Goal: Task Accomplishment & Management: Use online tool/utility

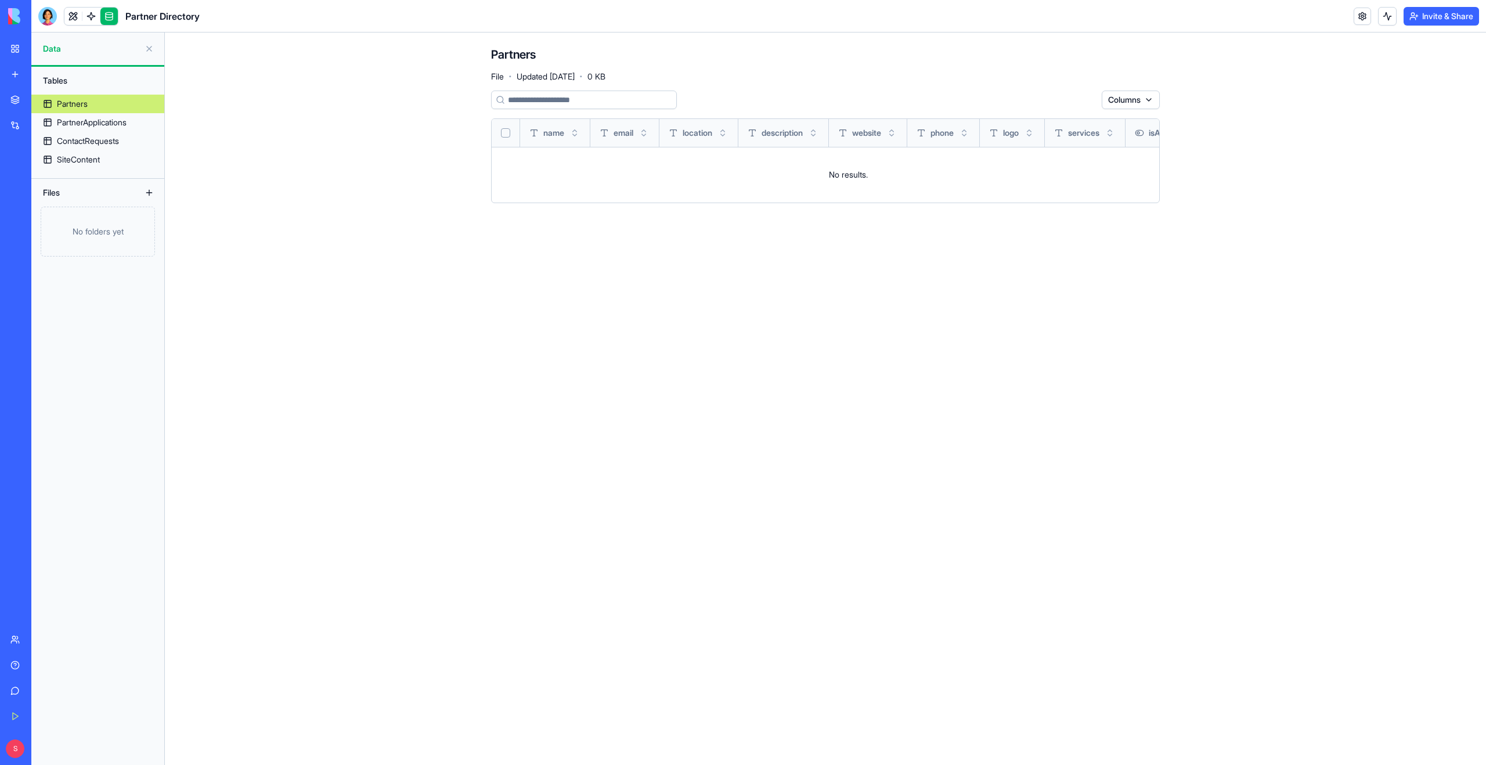
click at [21, 92] on link "Marketplace" at bounding box center [26, 99] width 46 height 23
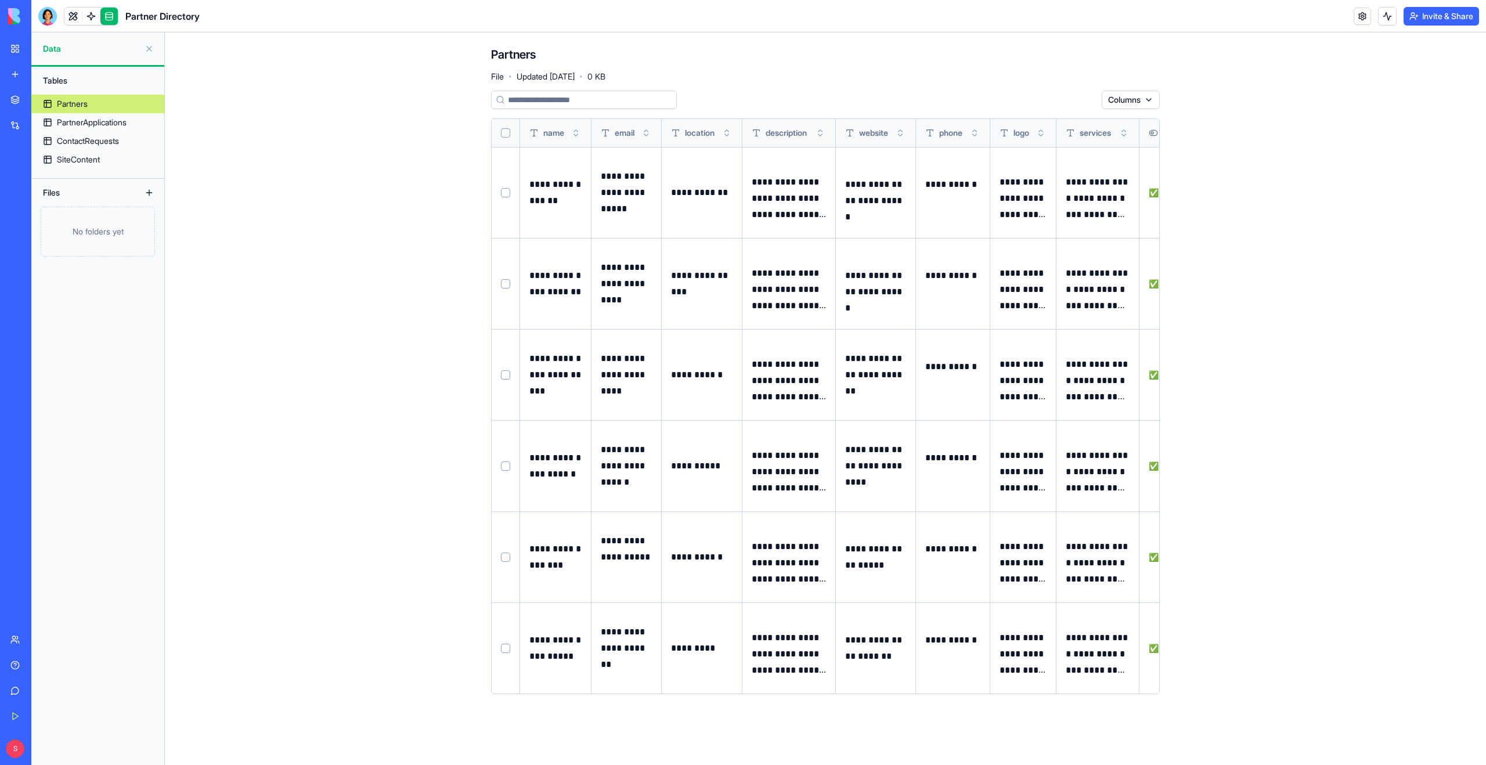
click at [20, 98] on link "Marketplace" at bounding box center [26, 99] width 46 height 23
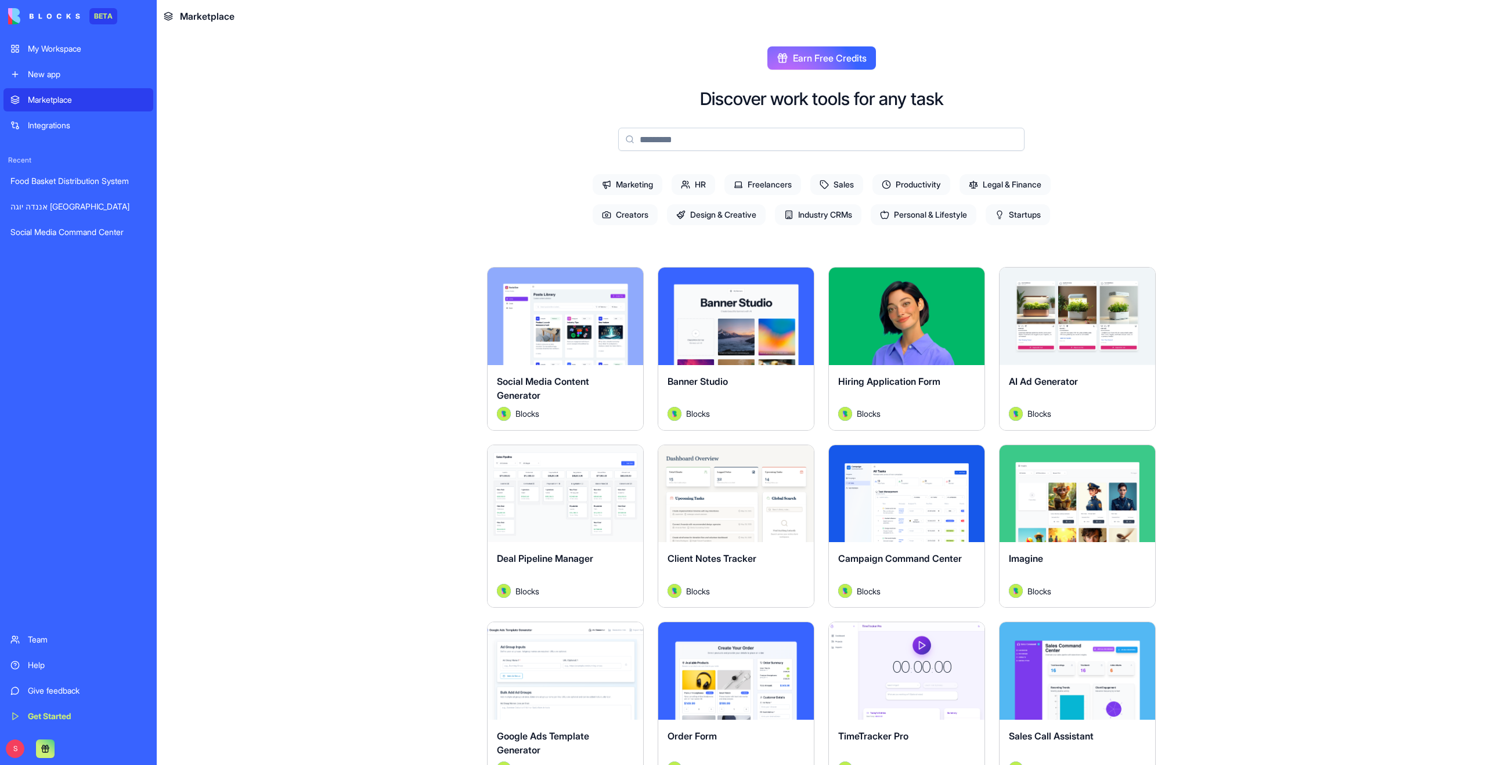
click at [688, 128] on input at bounding box center [821, 139] width 406 height 23
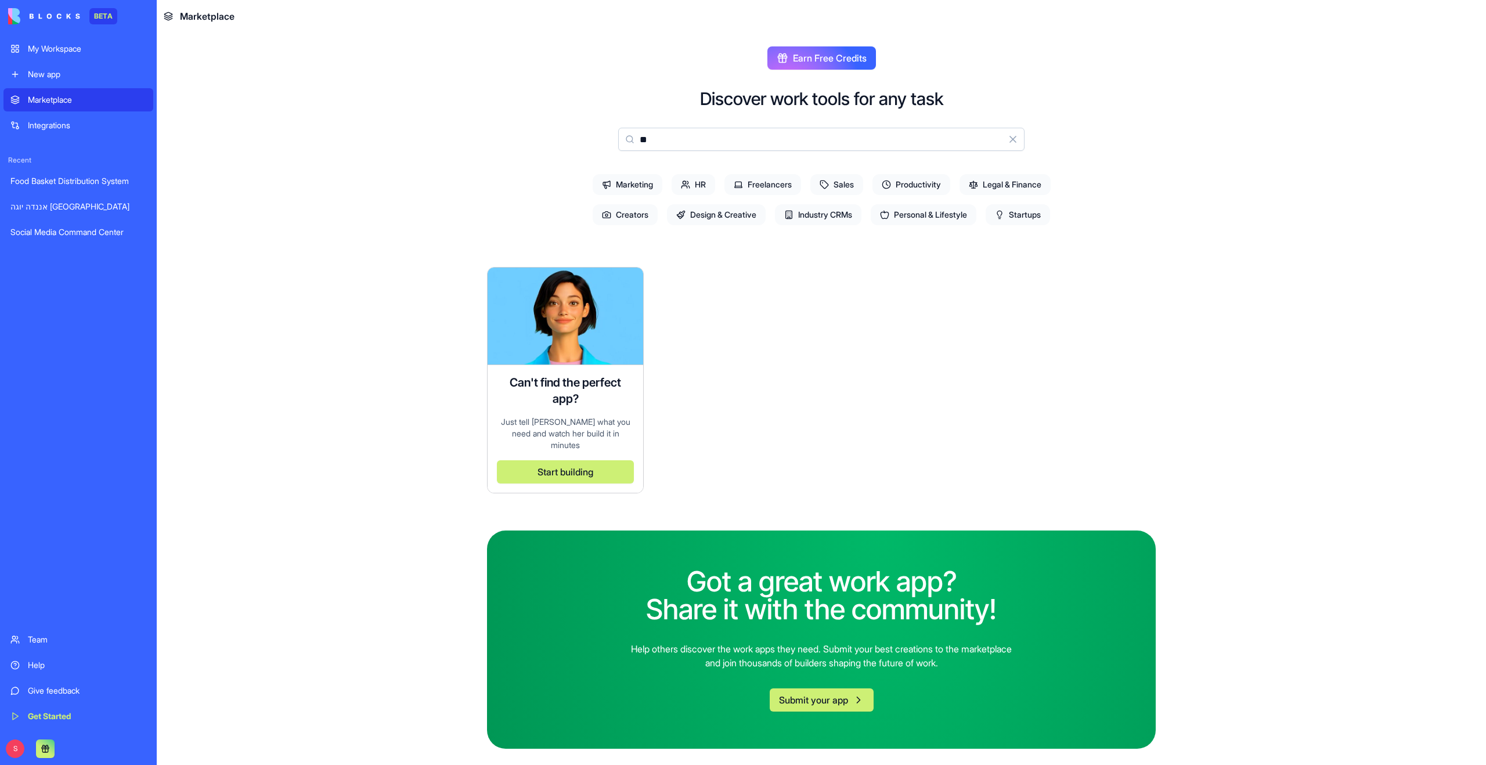
type input "*"
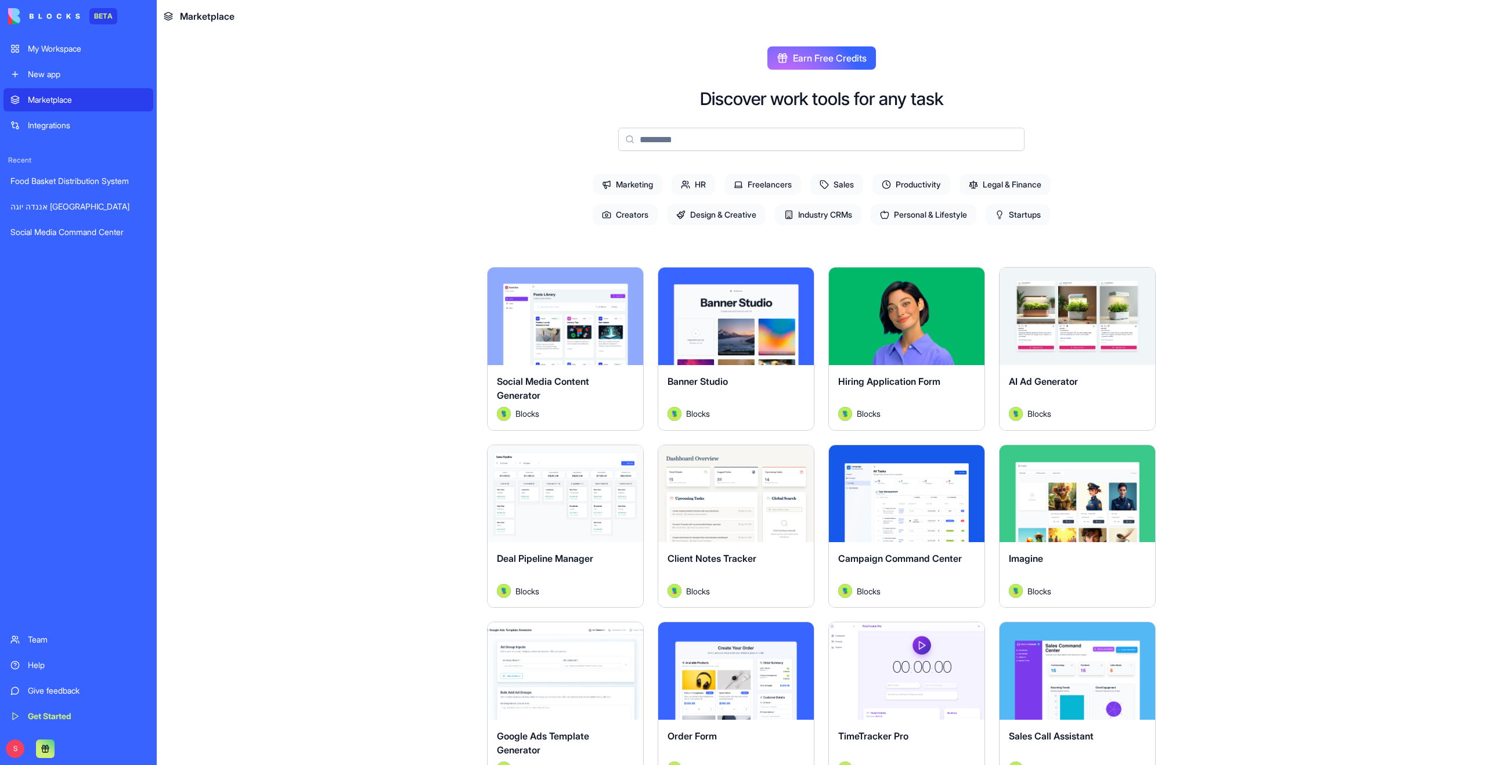
click at [644, 141] on input at bounding box center [821, 139] width 406 height 23
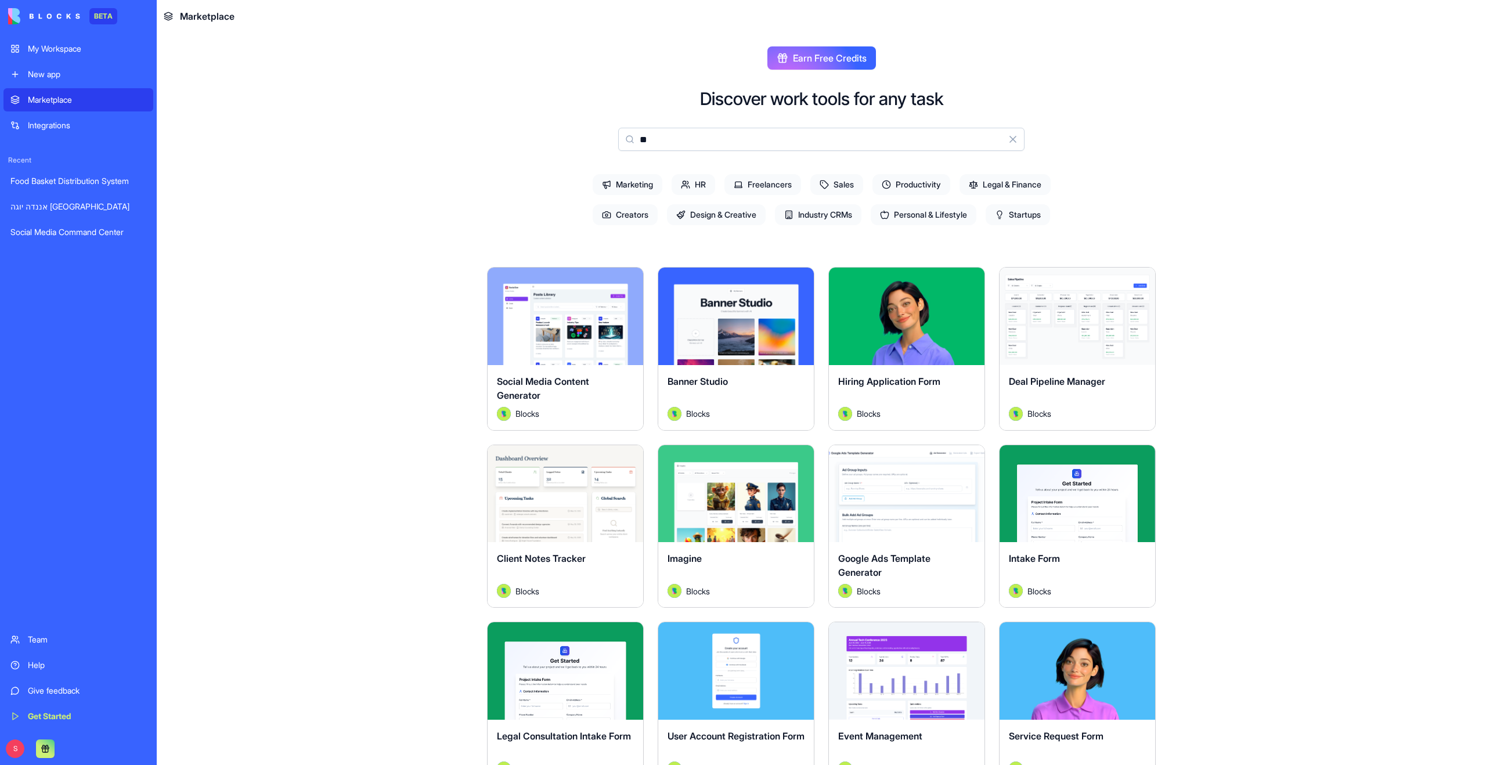
type input "*"
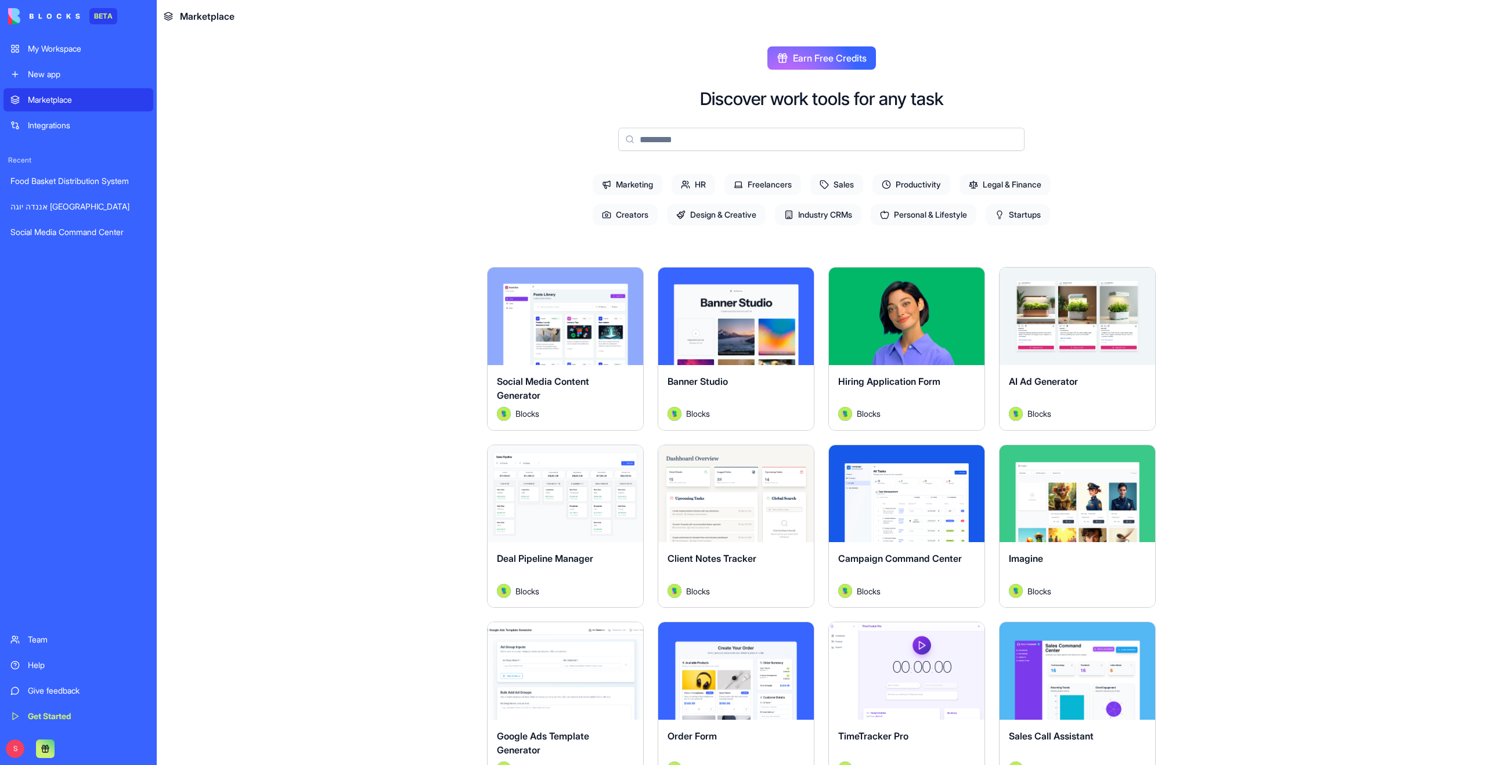
click at [65, 45] on div "My Workspace" at bounding box center [87, 49] width 118 height 12
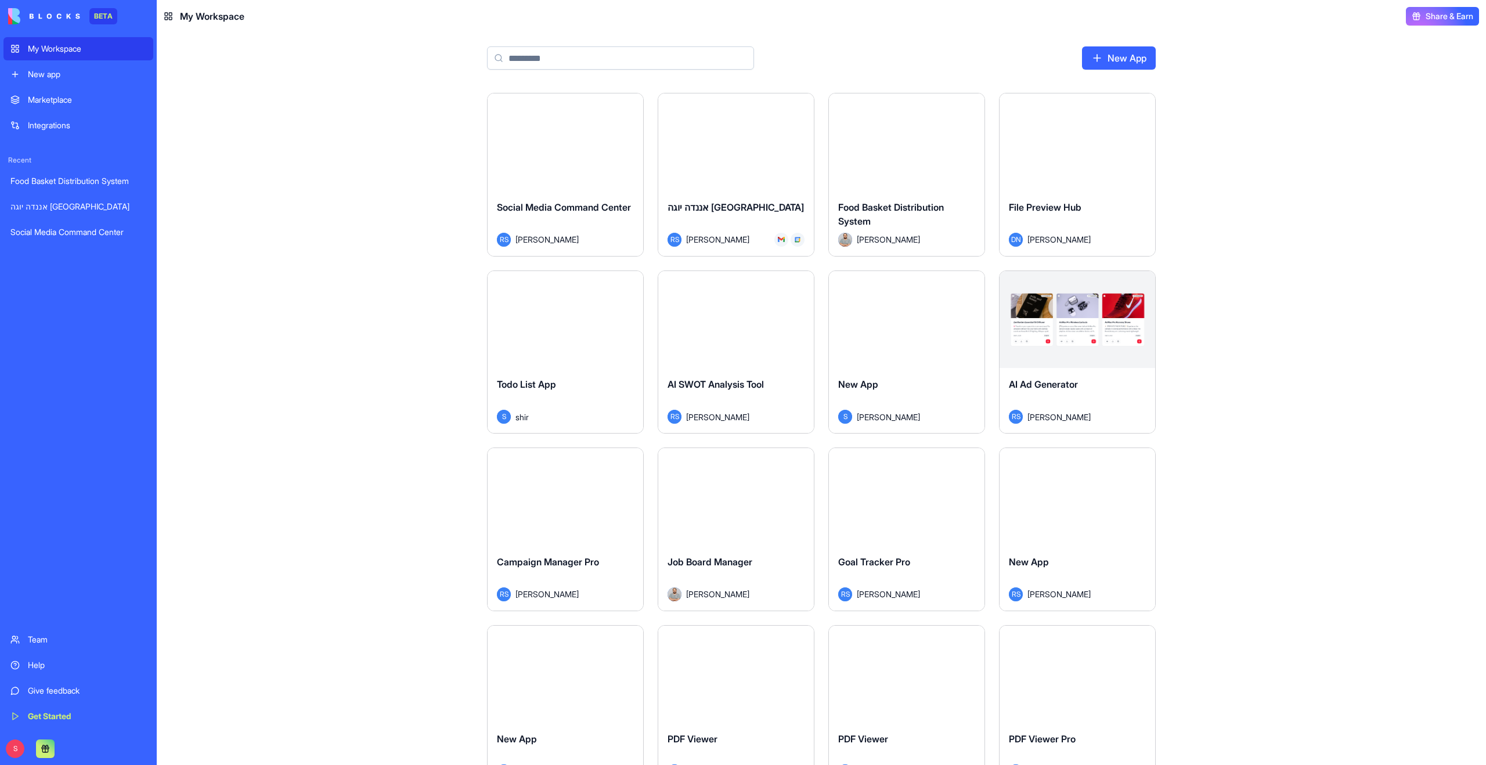
click at [582, 52] on input at bounding box center [620, 57] width 267 height 23
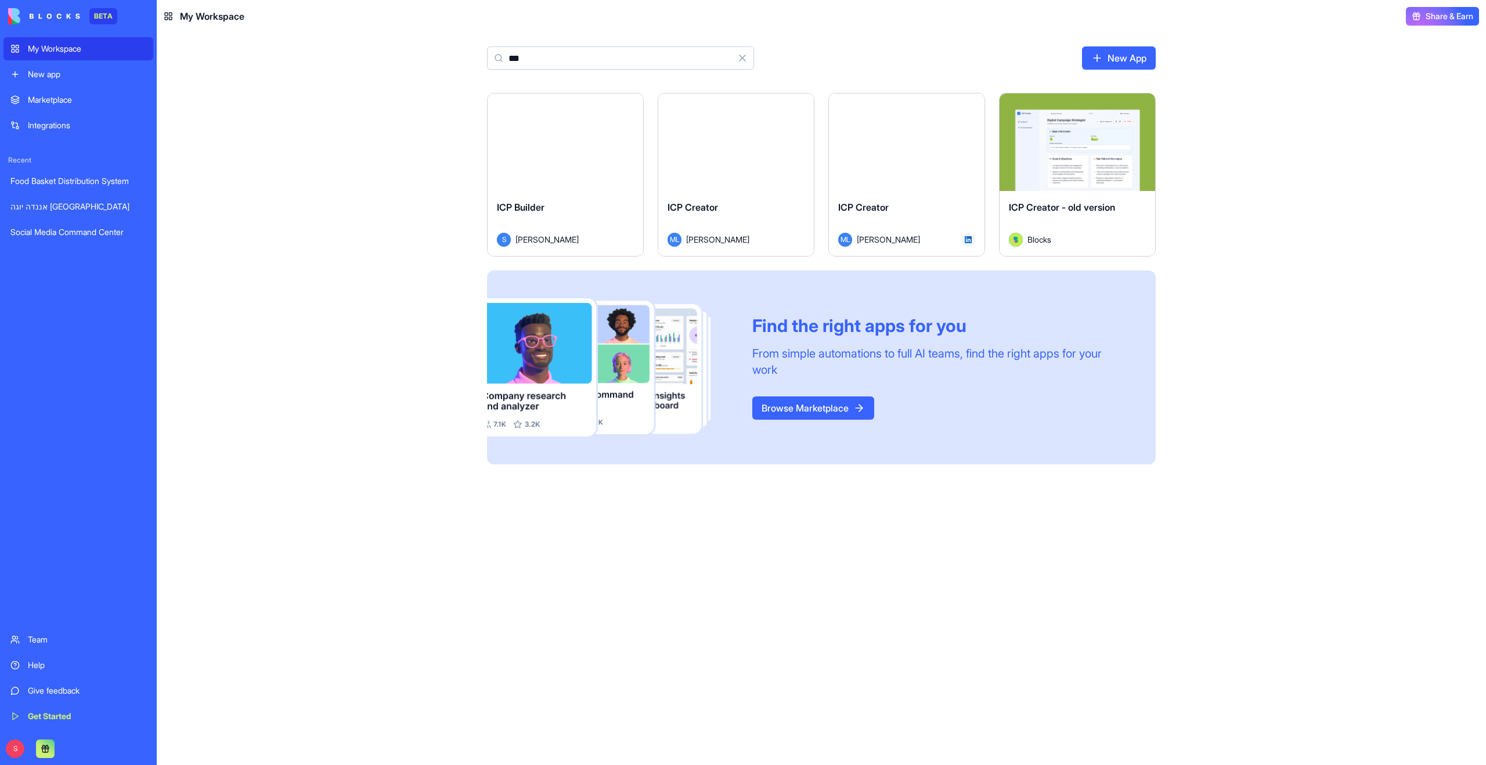
type input "***"
click at [74, 94] on div "Marketplace" at bounding box center [87, 100] width 118 height 12
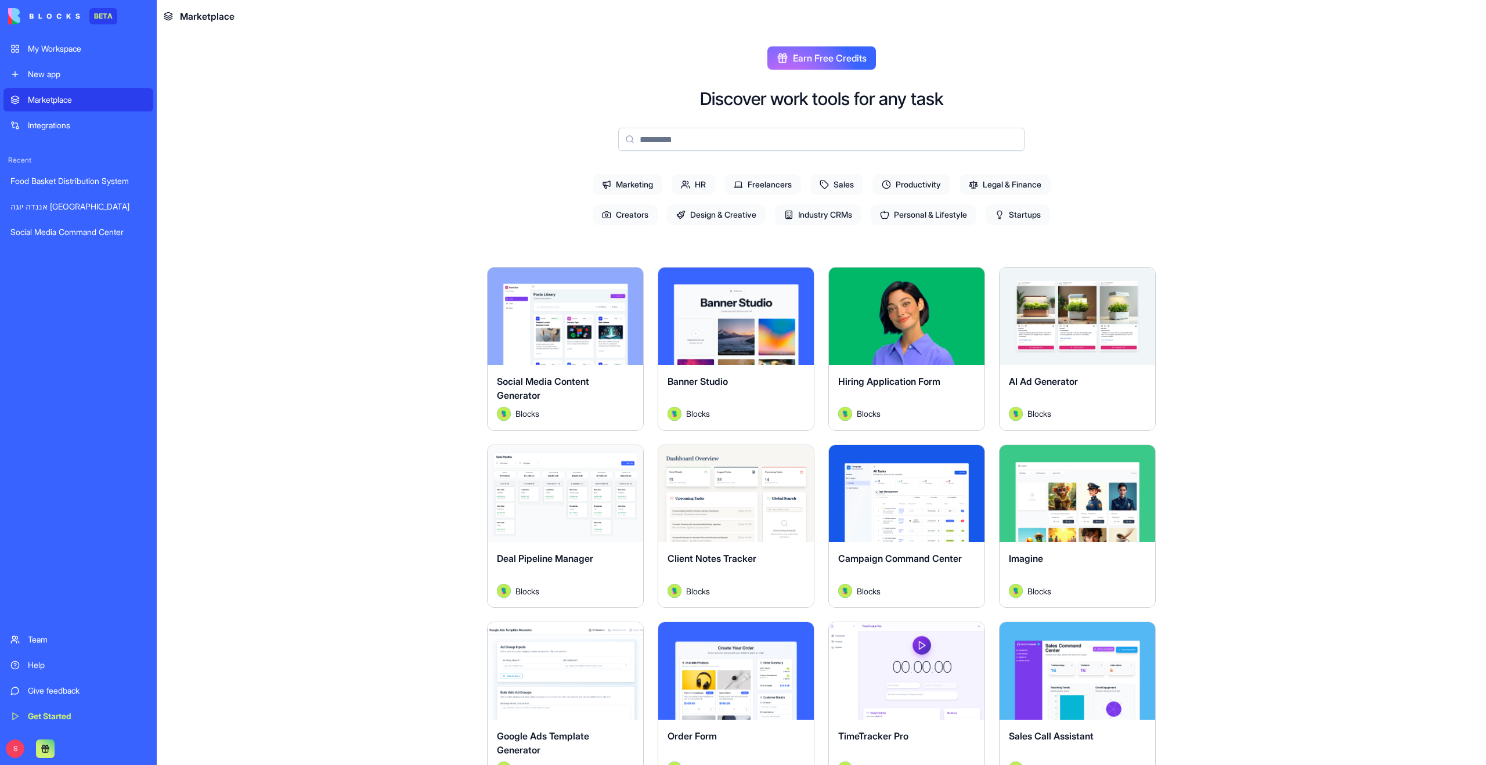
click at [709, 136] on input at bounding box center [821, 139] width 406 height 23
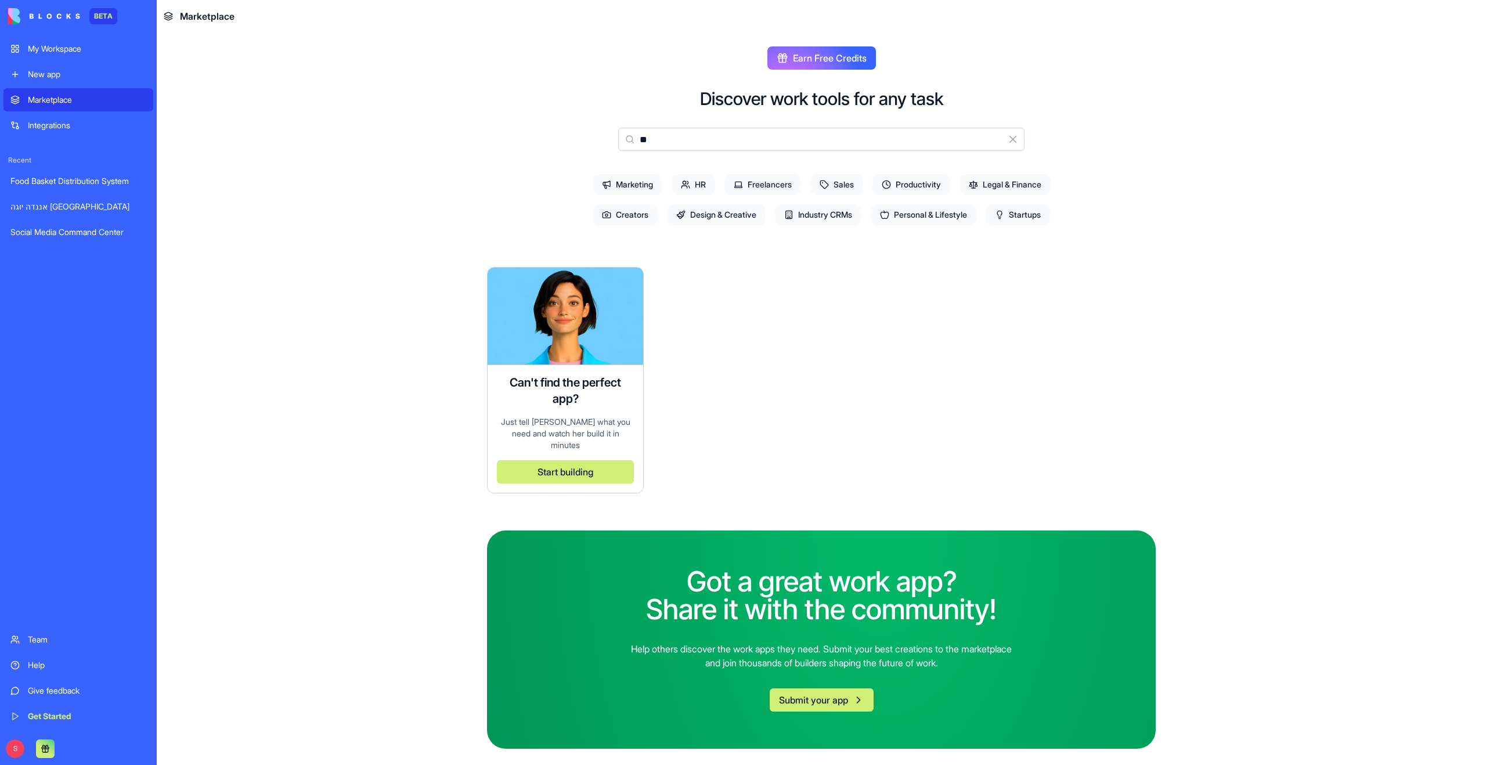
type input "*"
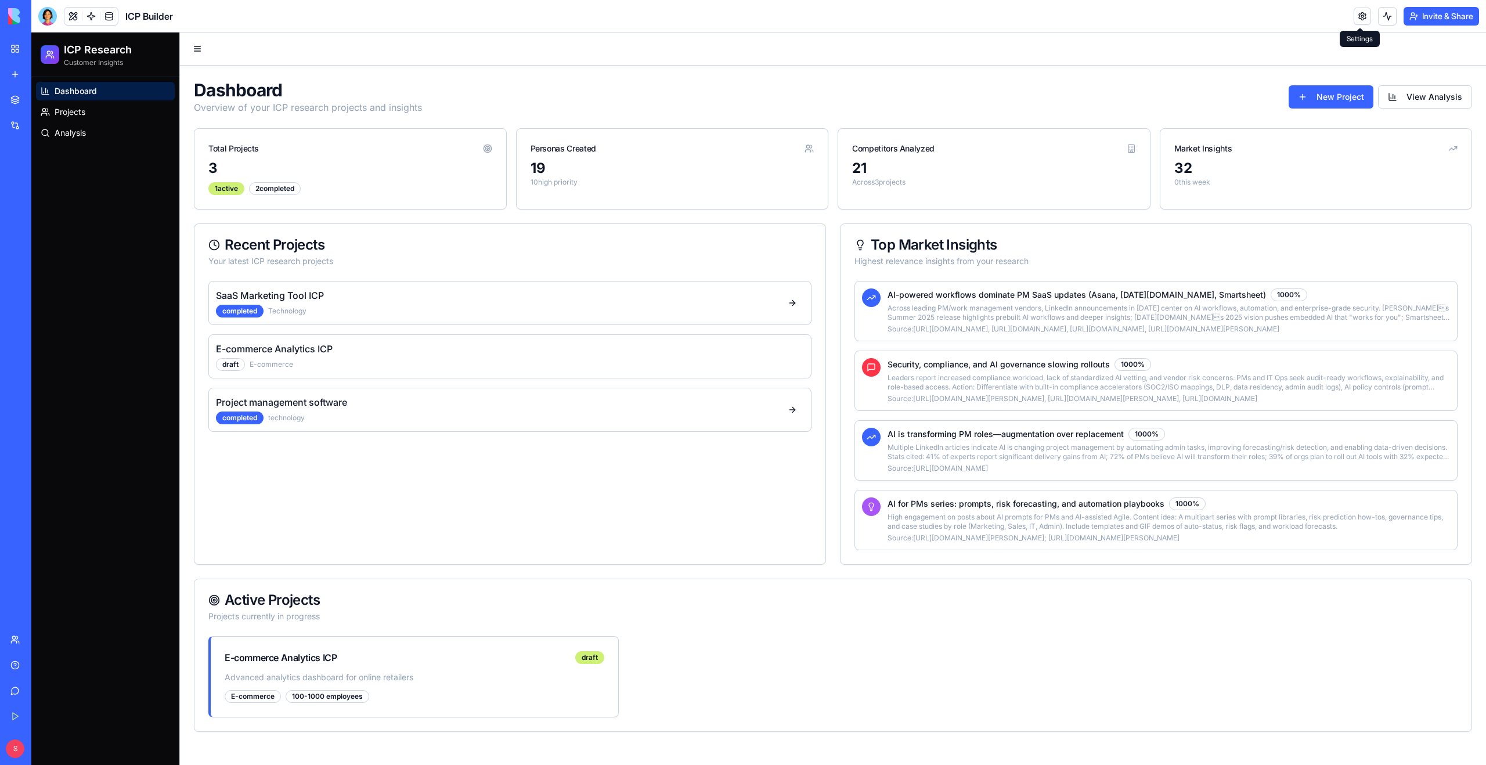
click at [1361, 21] on link at bounding box center [1362, 16] width 17 height 17
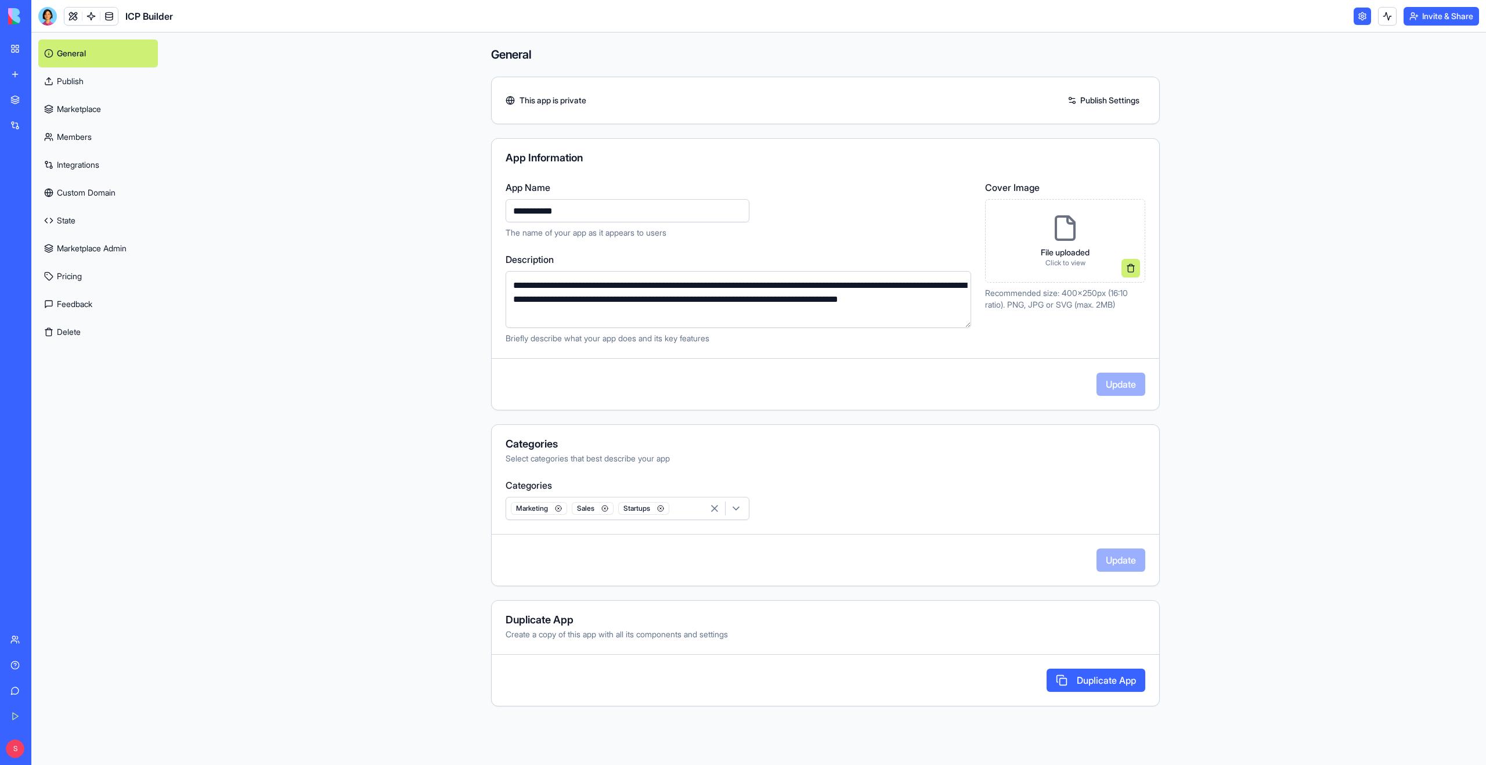
click at [95, 116] on link "Marketplace" at bounding box center [98, 109] width 120 height 28
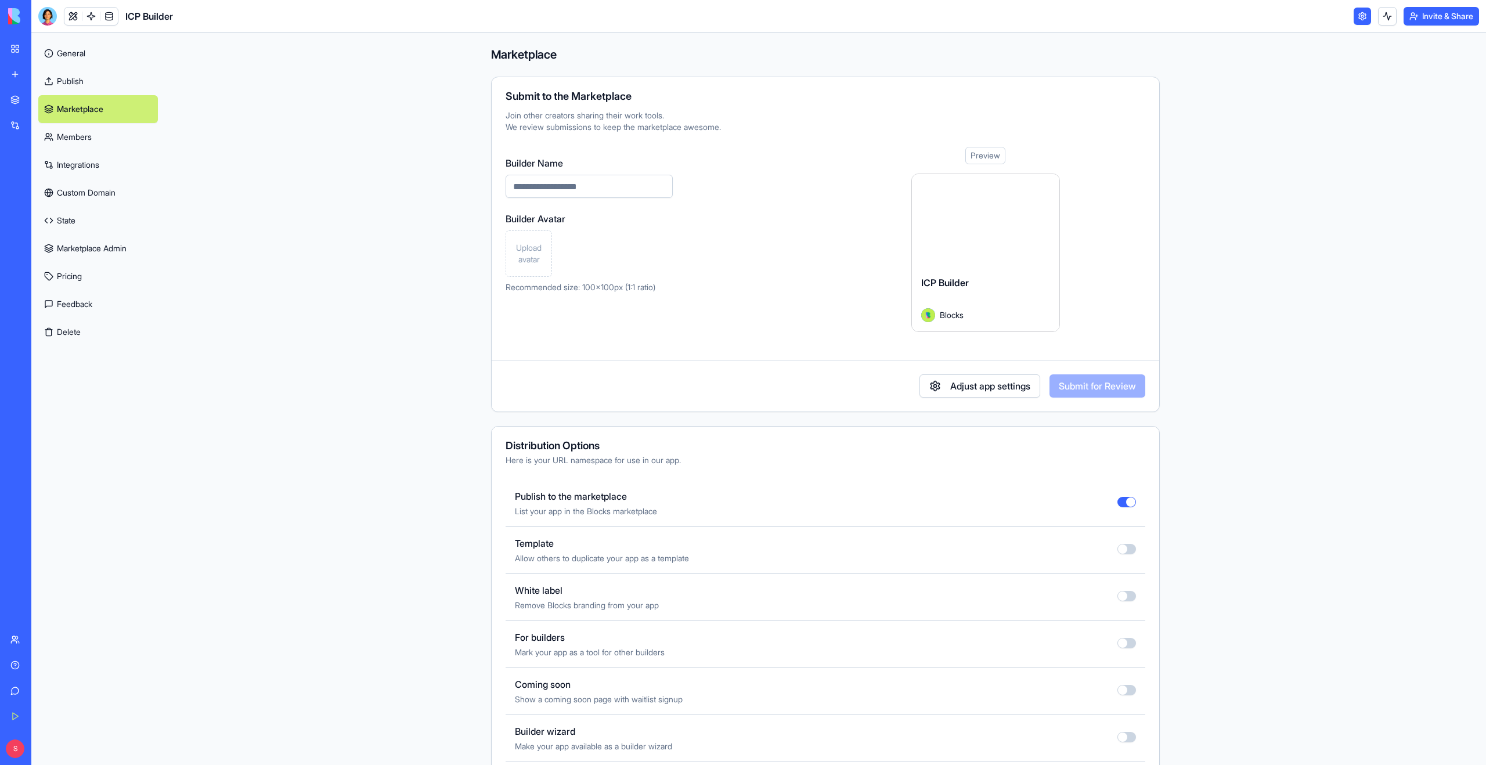
scroll to position [119, 0]
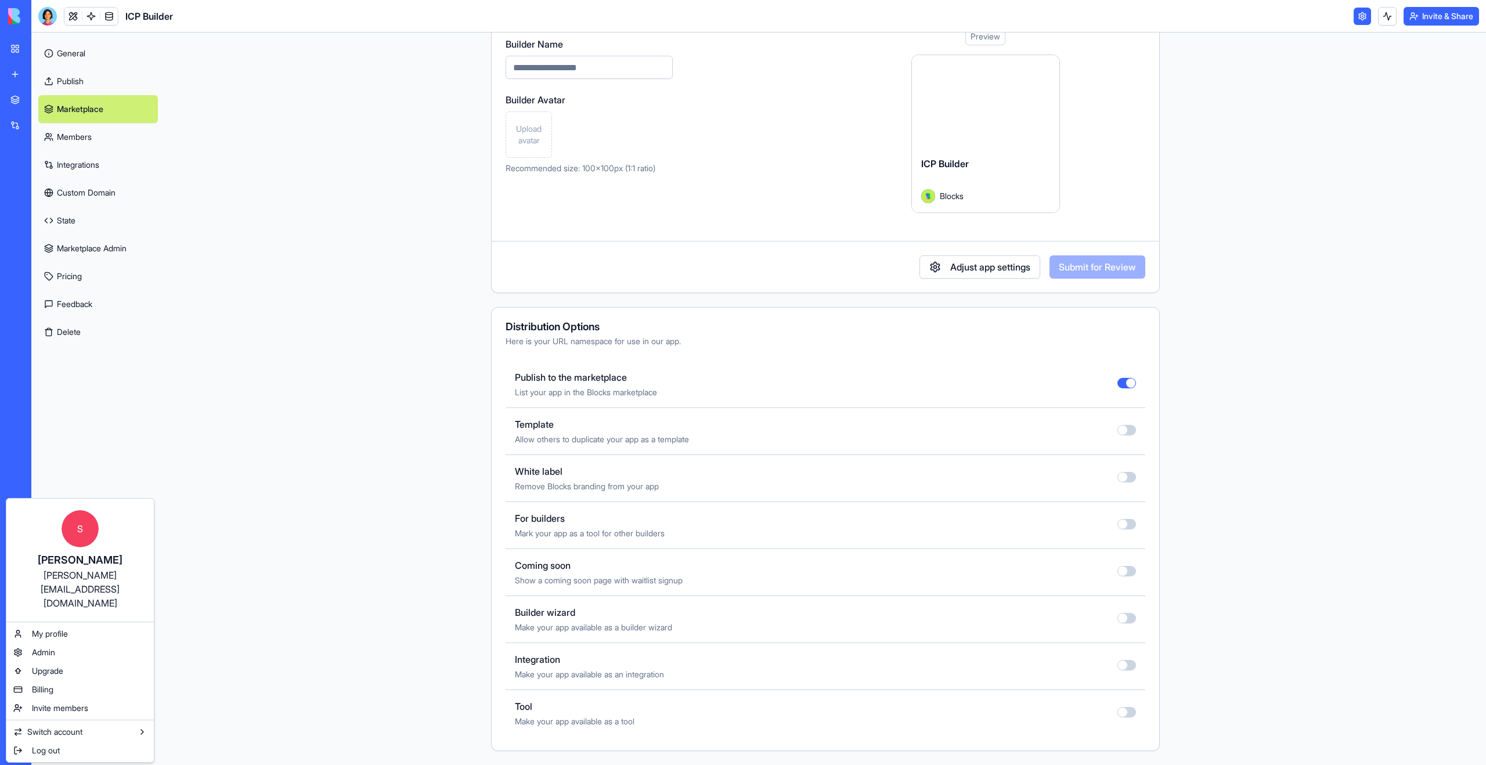
click at [343, 475] on html "BETA My Workspace New app Marketplace Integrations Recent Food Basket Distribut…" at bounding box center [743, 382] width 1486 height 765
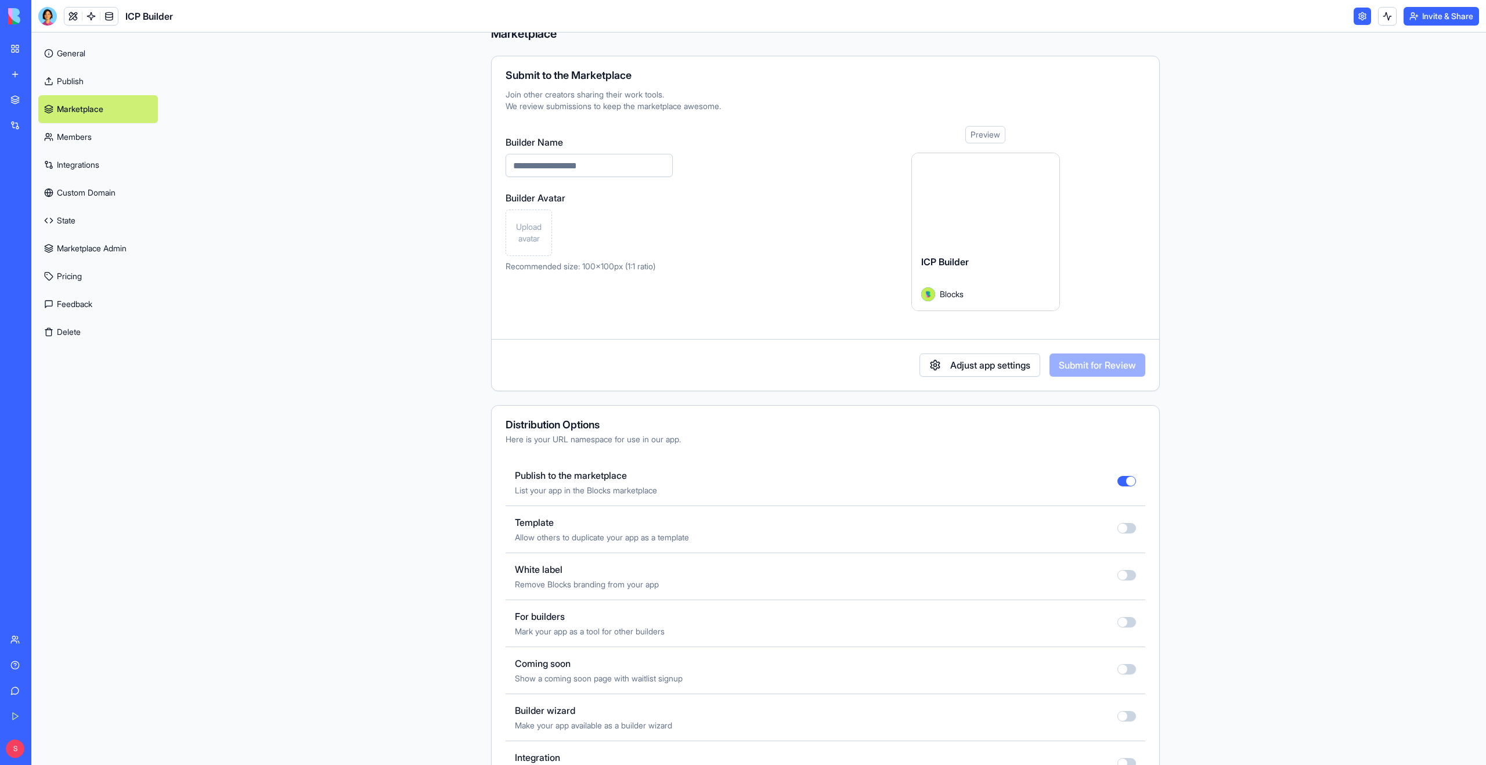
scroll to position [0, 0]
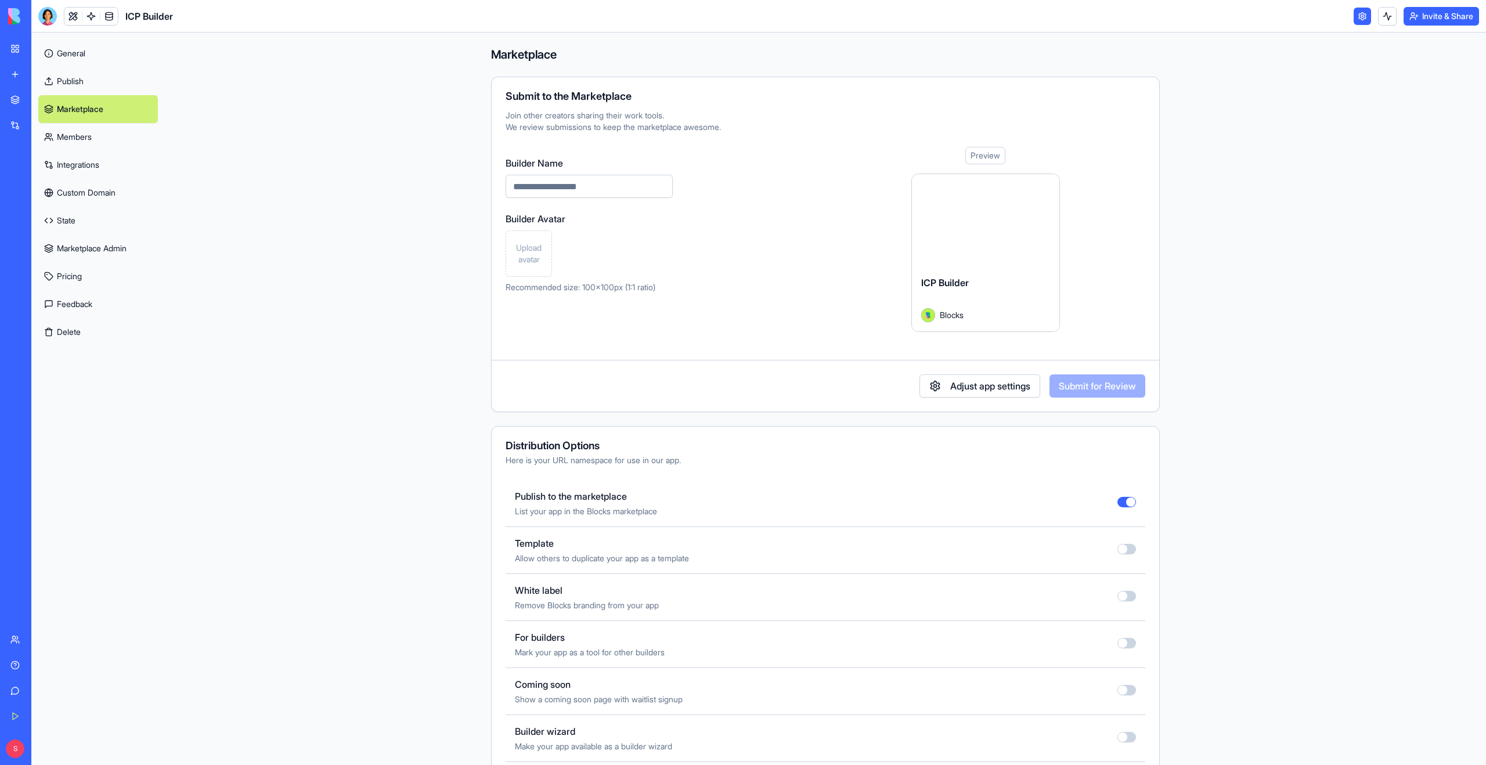
click at [67, 85] on link "Publish" at bounding box center [98, 81] width 120 height 28
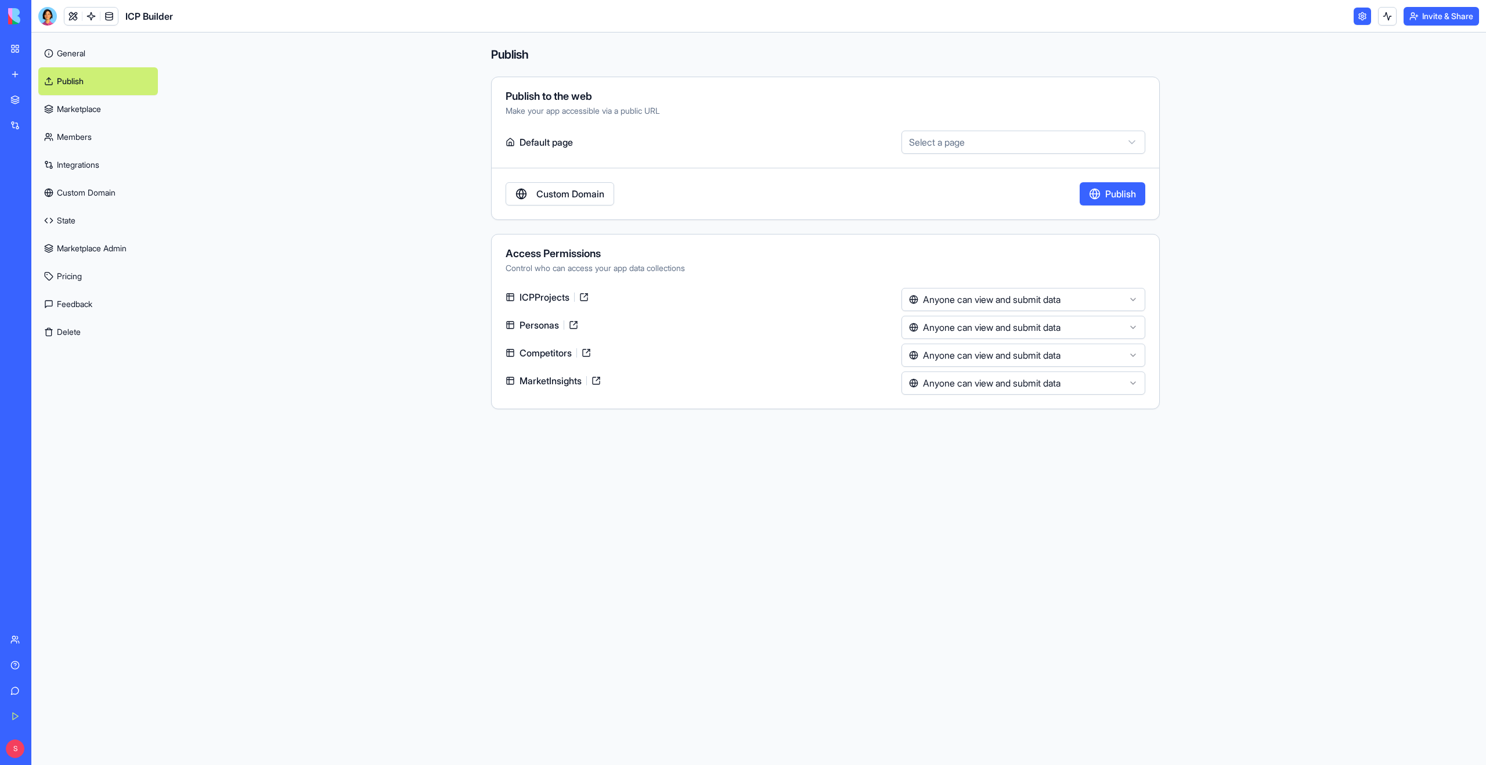
click at [1093, 199] on button "Publish" at bounding box center [1113, 193] width 66 height 23
click at [1063, 145] on html "BETA My Workspace New app Marketplace Integrations Recent Food Basket Distribut…" at bounding box center [743, 382] width 1486 height 765
select select "**********"
